Goal: Register for event/course

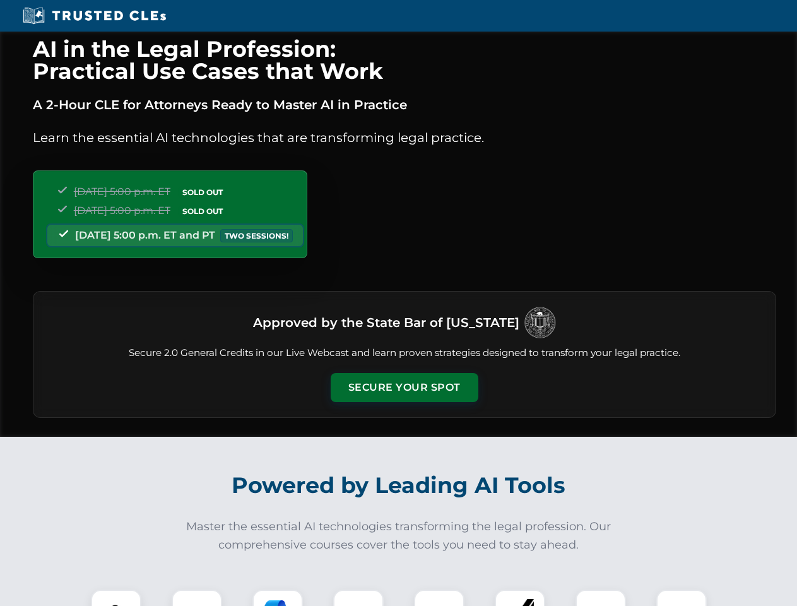
click at [404, 388] on button "Secure Your Spot" at bounding box center [405, 387] width 148 height 29
click at [116, 598] on img at bounding box center [116, 615] width 37 height 37
